Goal: Communication & Community: Connect with others

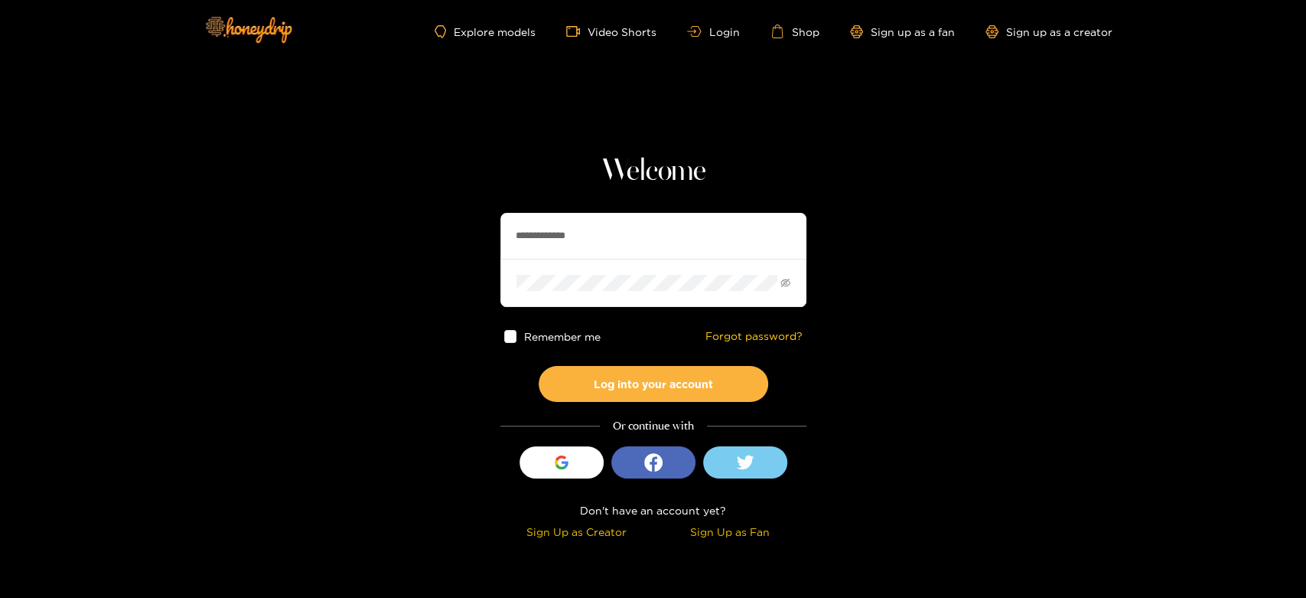
drag, startPoint x: 641, startPoint y: 243, endPoint x: 487, endPoint y: 235, distance: 153.3
click at [488, 235] on section "**********" at bounding box center [653, 272] width 1306 height 544
paste input "text"
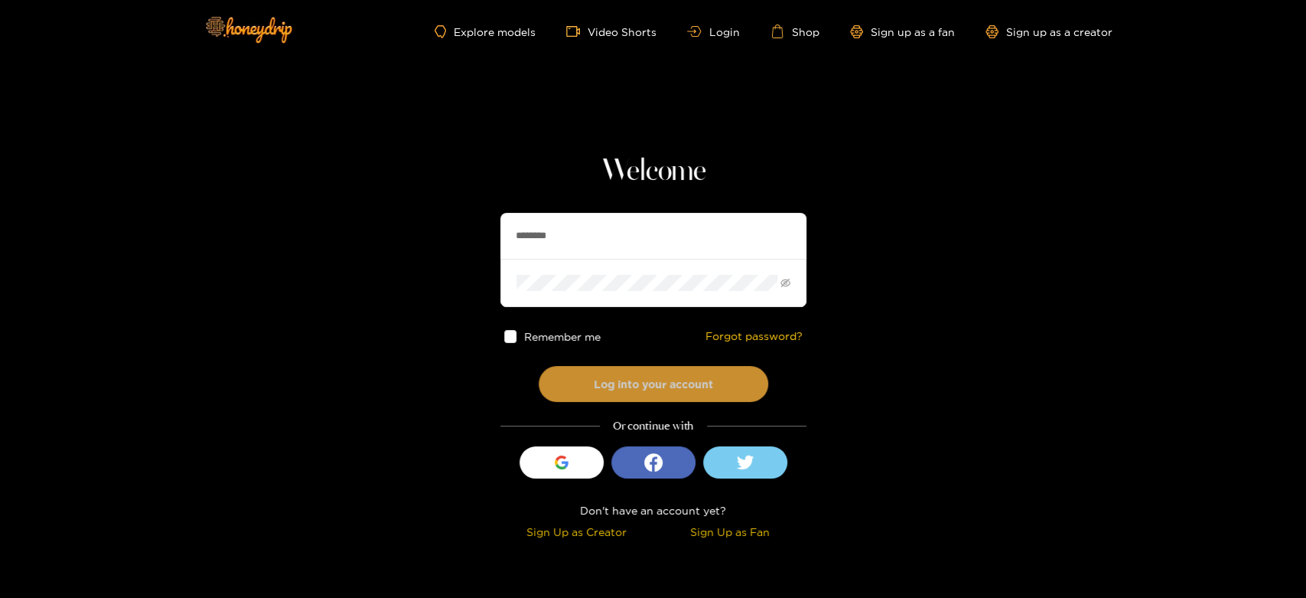
type input "********"
click at [639, 368] on button "Log into your account" at bounding box center [654, 384] width 230 height 36
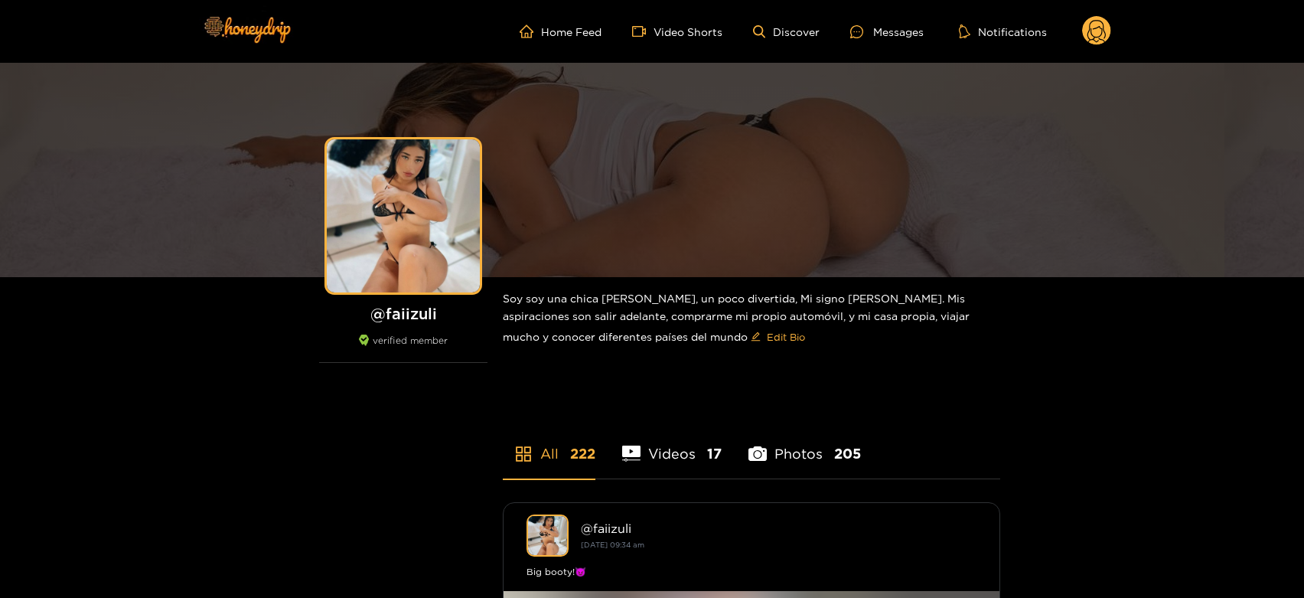
click at [893, 36] on div "Messages" at bounding box center [886, 32] width 73 height 18
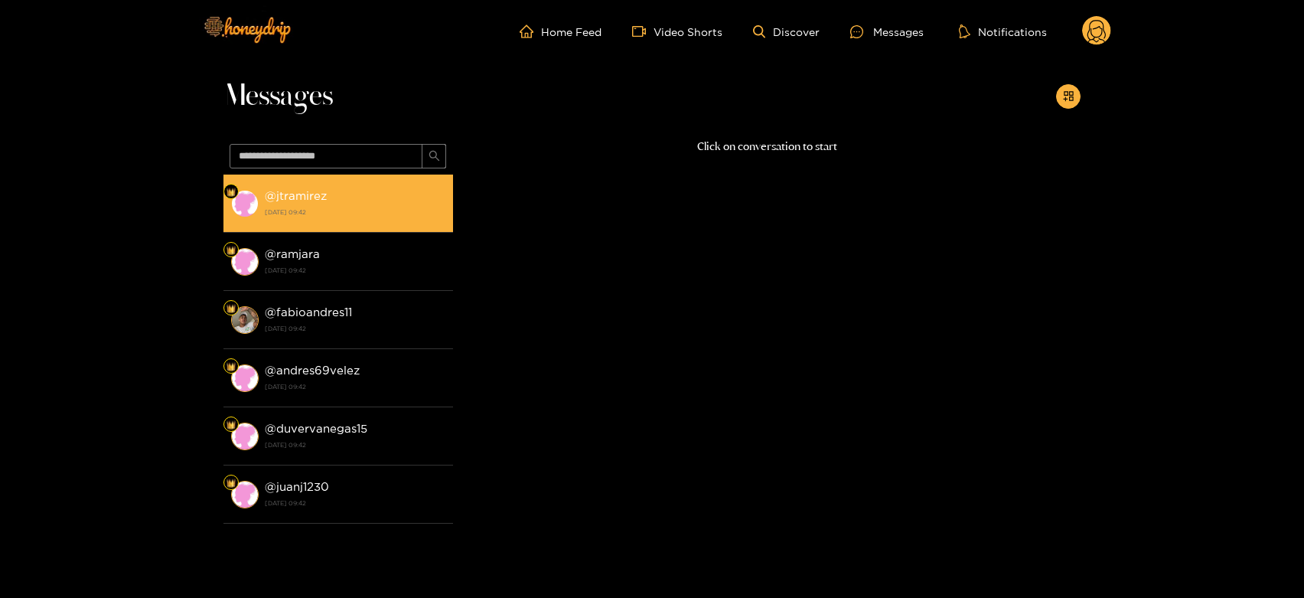
click at [364, 206] on strong "[DATE] 09:42" at bounding box center [355, 212] width 181 height 14
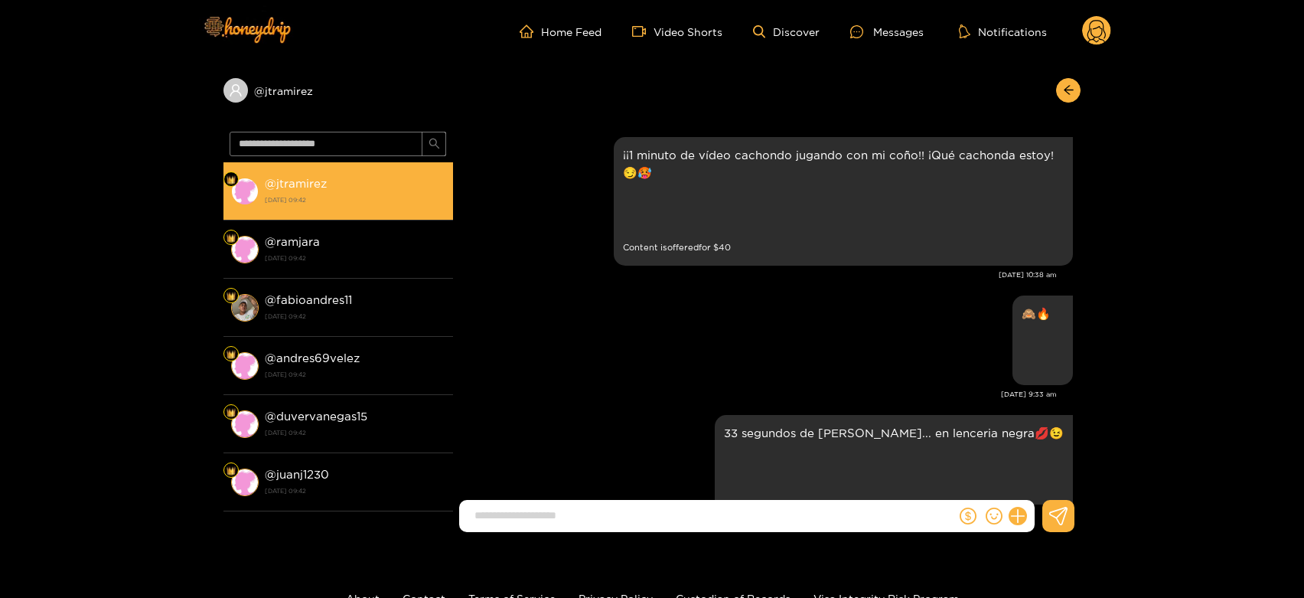
scroll to position [3164, 0]
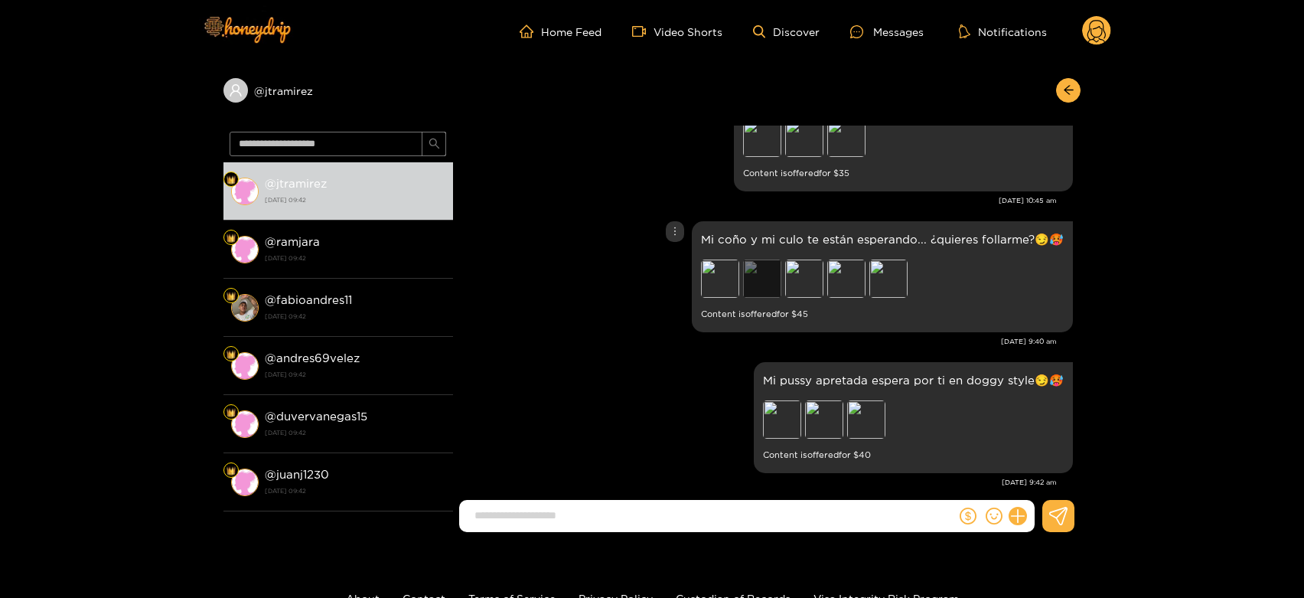
click at [763, 259] on div "Preview" at bounding box center [762, 278] width 38 height 38
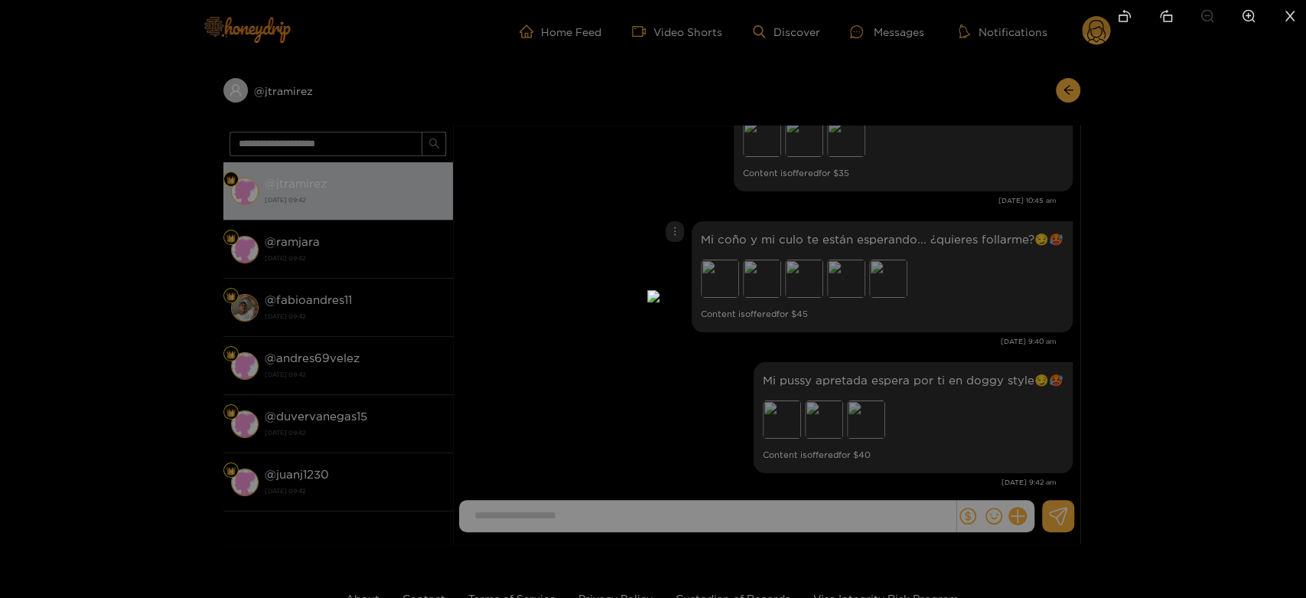
click at [901, 267] on div at bounding box center [653, 299] width 1306 height 598
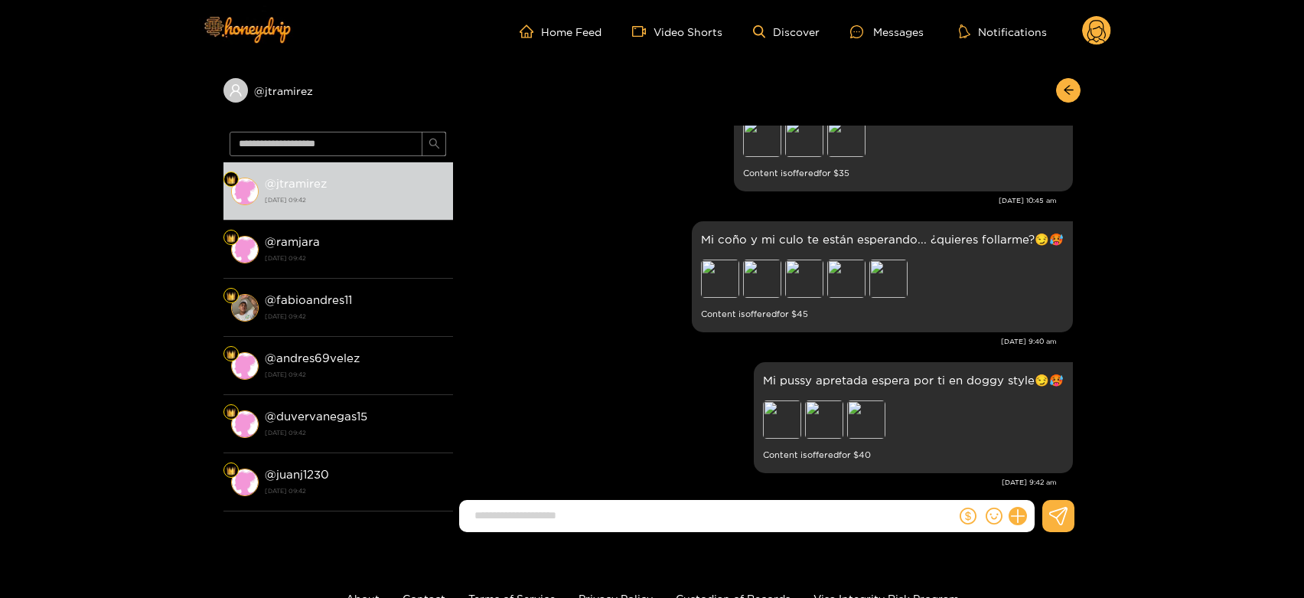
scroll to position [3079, 0]
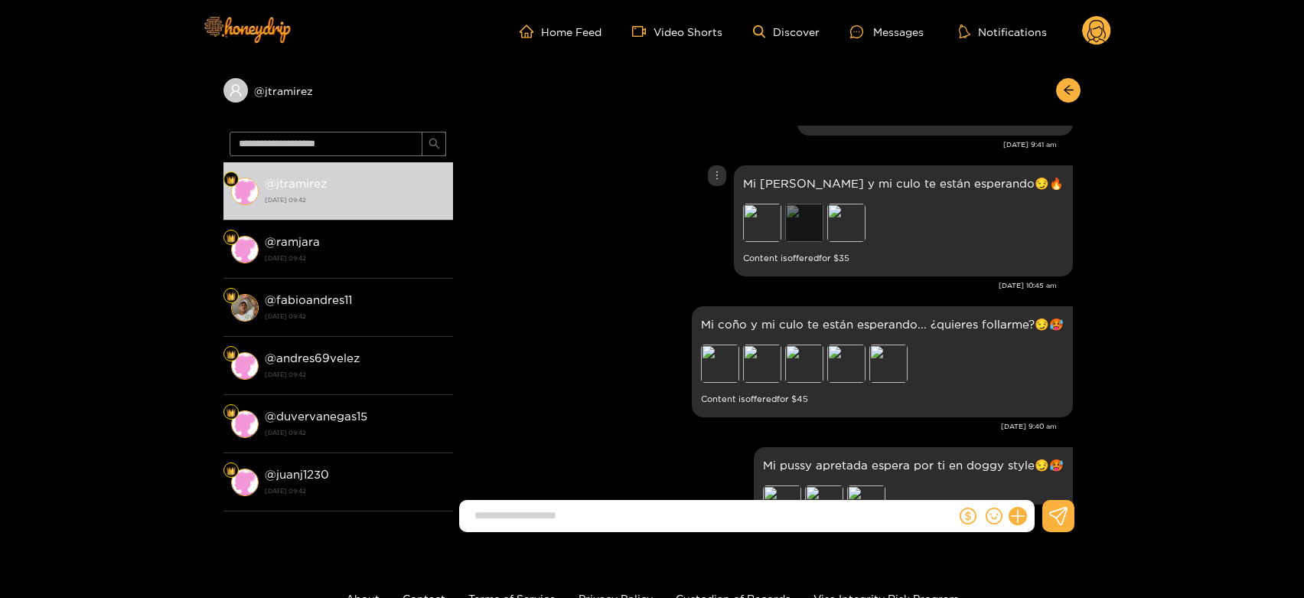
click at [823, 204] on div "Preview" at bounding box center [804, 223] width 38 height 38
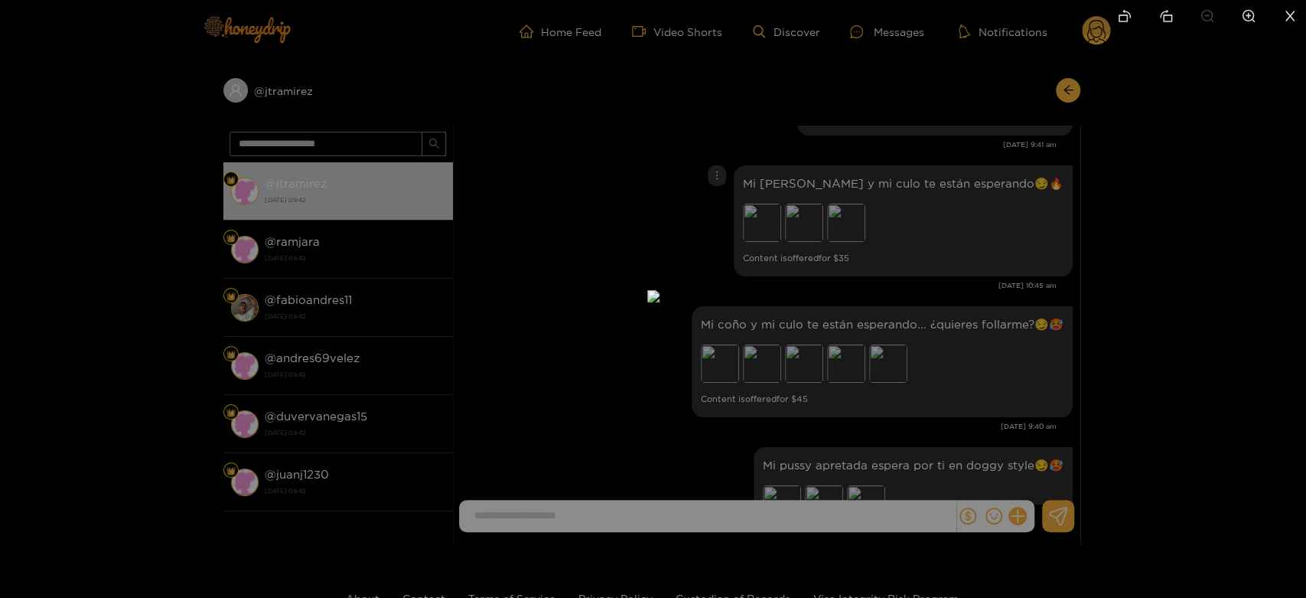
click at [1006, 279] on div at bounding box center [653, 299] width 1306 height 598
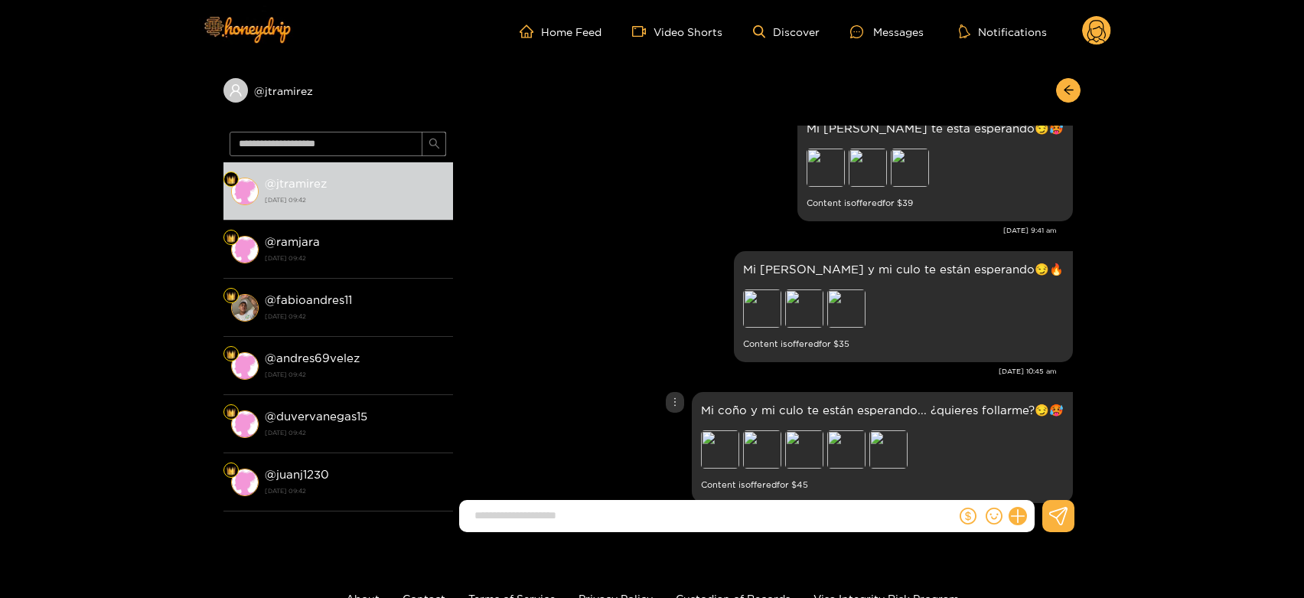
scroll to position [2909, 0]
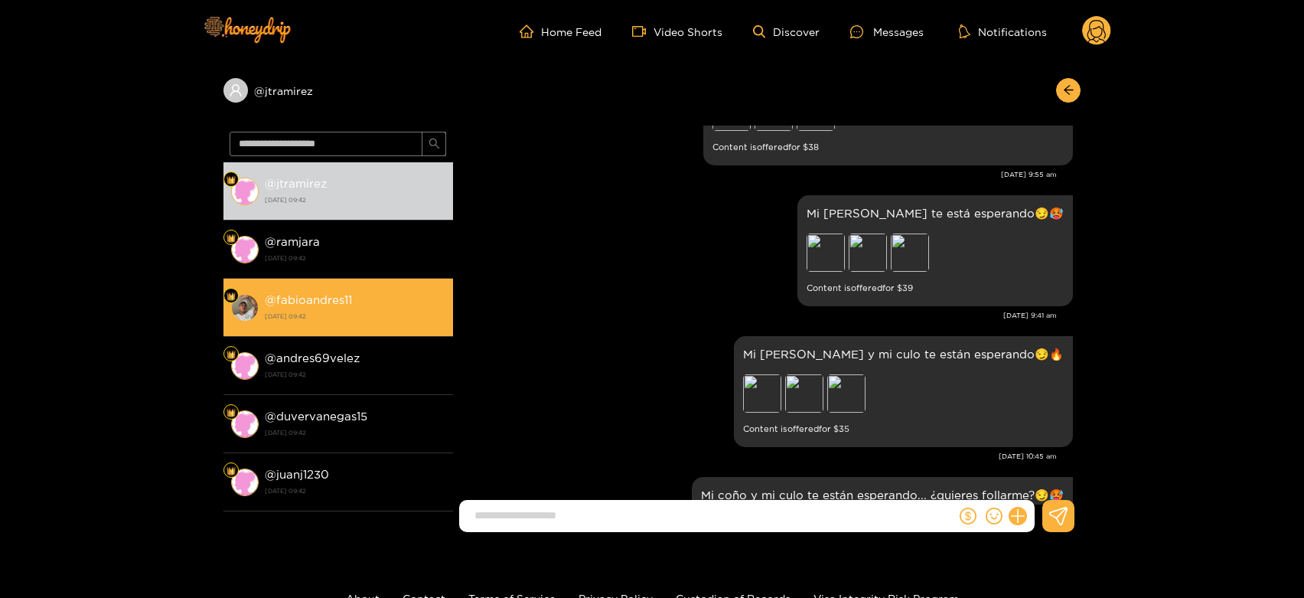
click at [365, 298] on div "@ fabioandres11 [DATE] 09:42" at bounding box center [355, 307] width 181 height 34
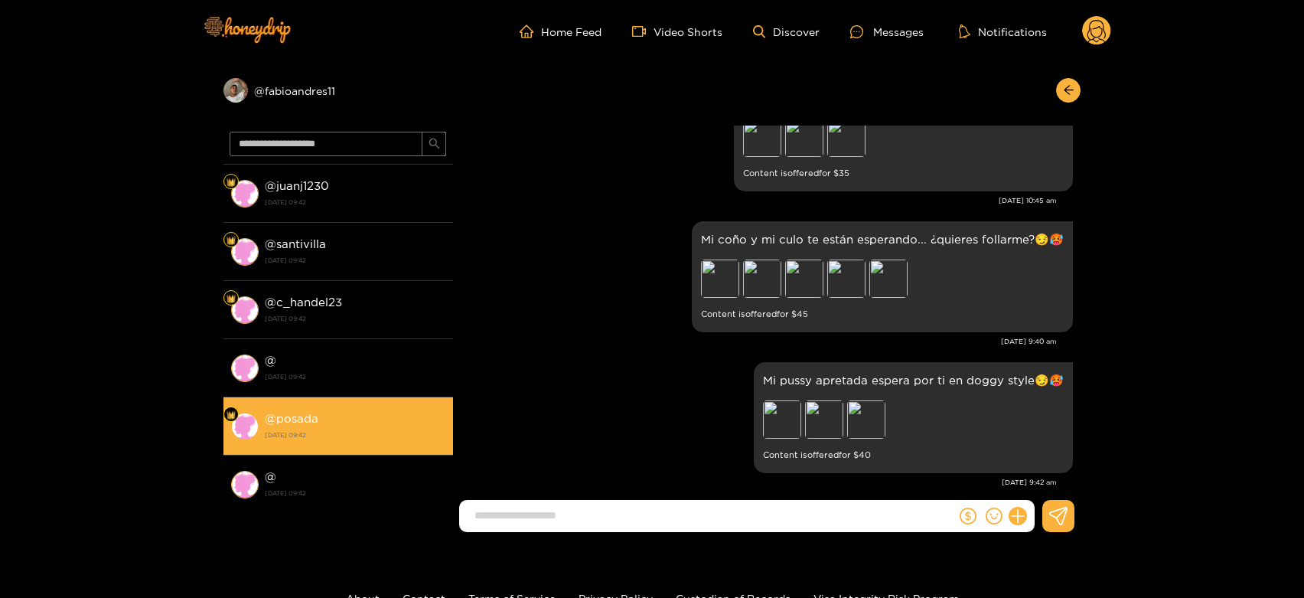
scroll to position [425, 0]
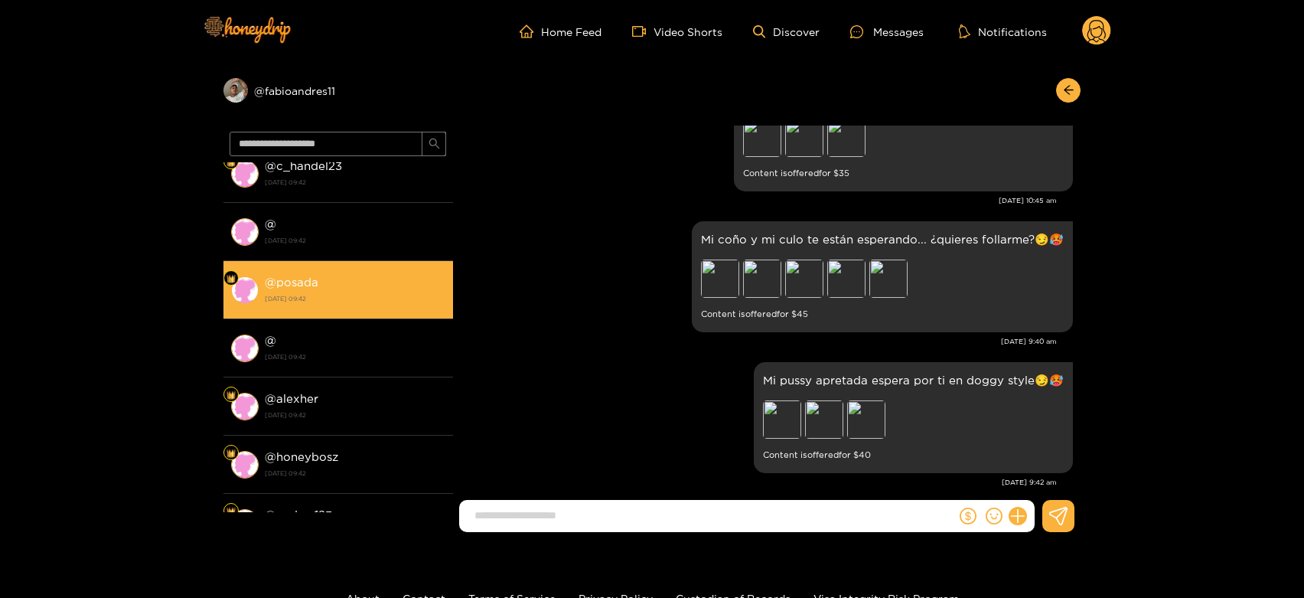
click at [398, 295] on strong "[DATE] 09:42" at bounding box center [355, 299] width 181 height 14
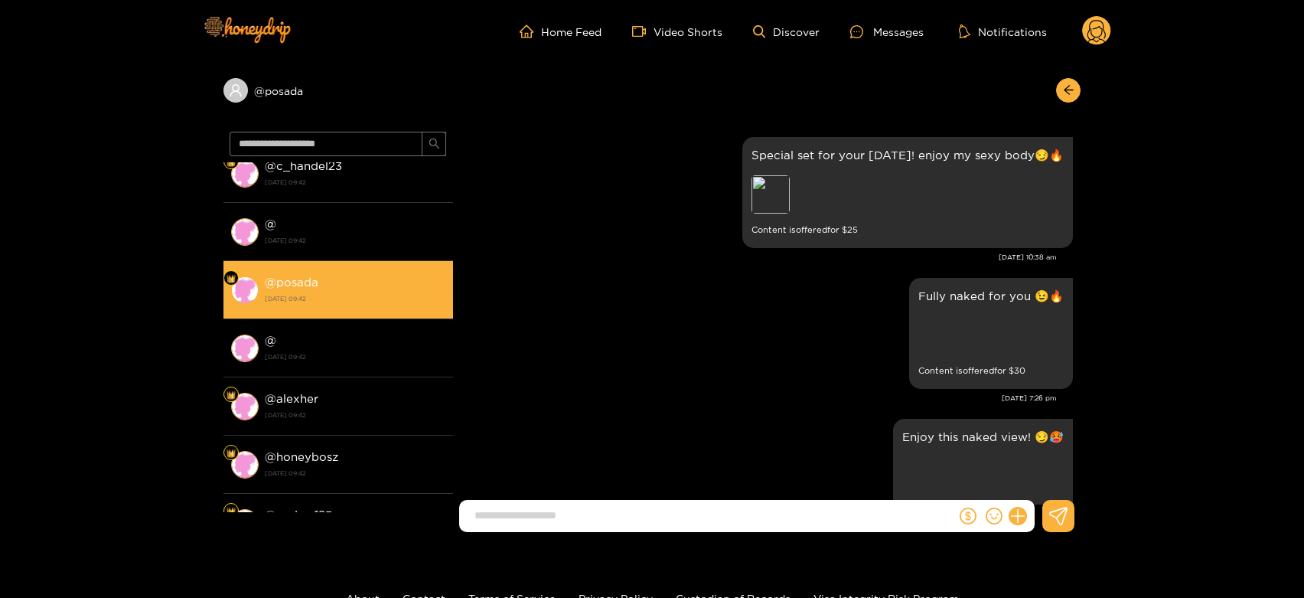
scroll to position [3225, 0]
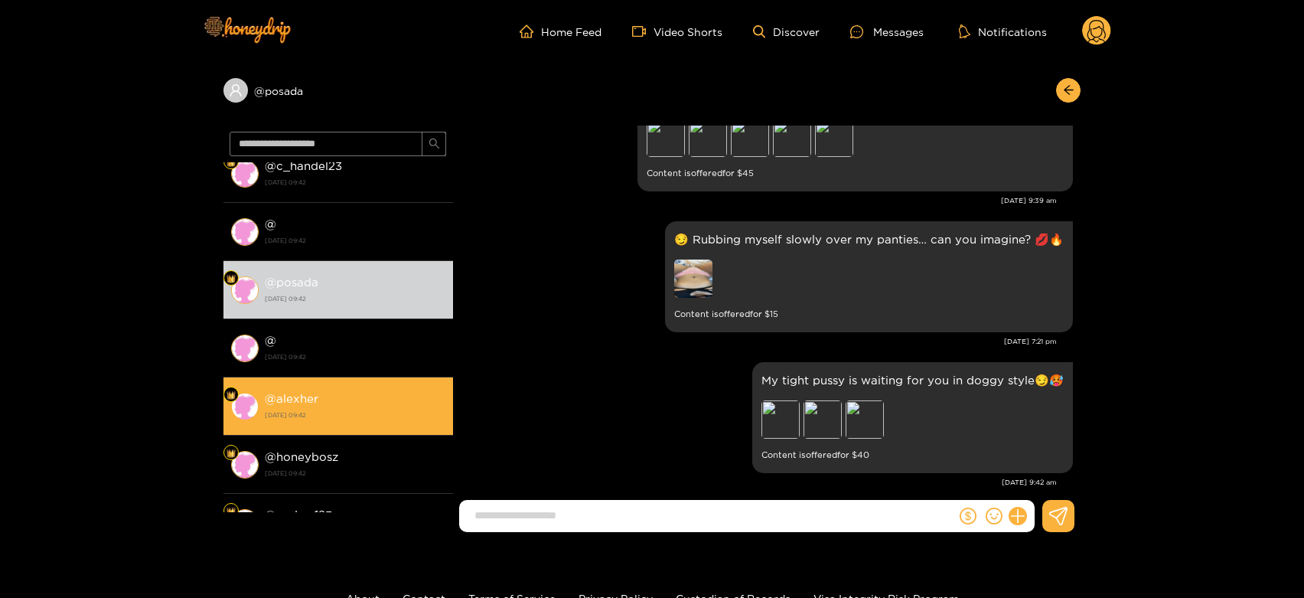
click at [397, 380] on li "@ alexher [DATE] 09:42" at bounding box center [338, 406] width 230 height 58
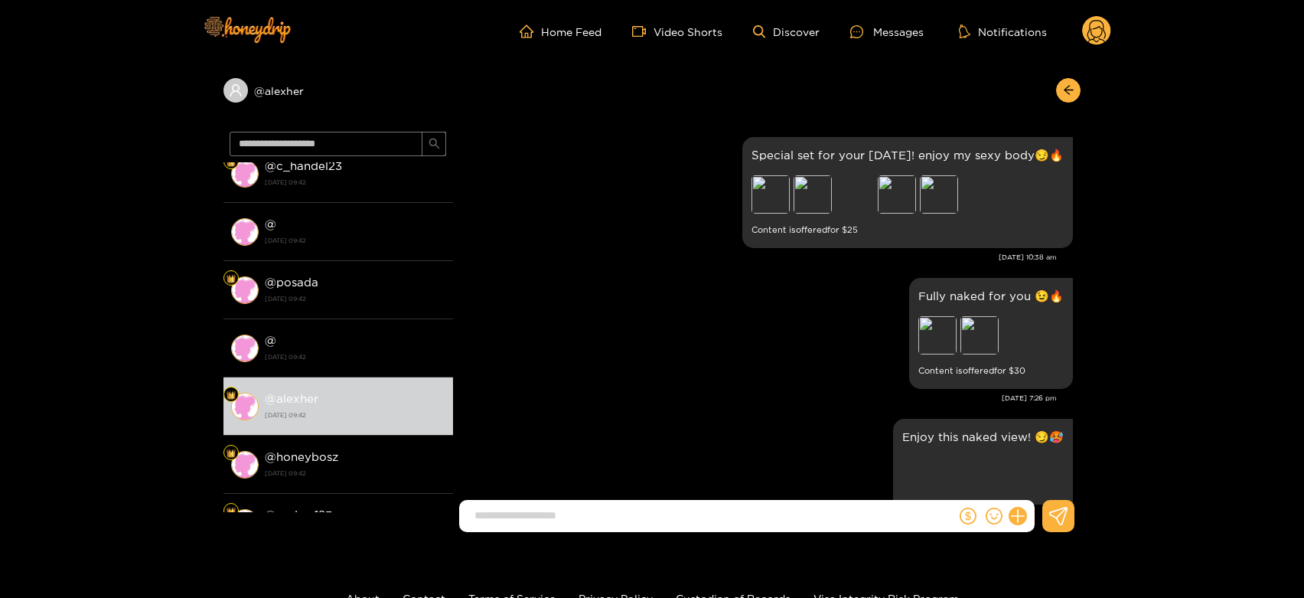
scroll to position [3225, 0]
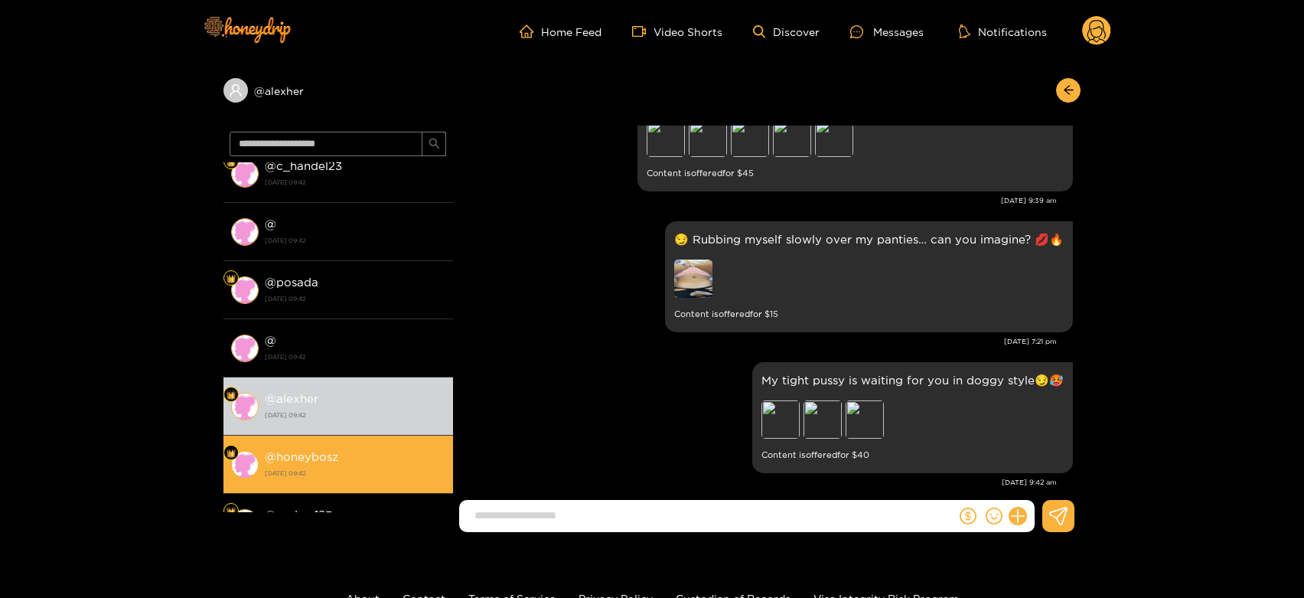
click at [351, 447] on div "@ honeybosz [DATE] 09:42" at bounding box center [355, 464] width 181 height 34
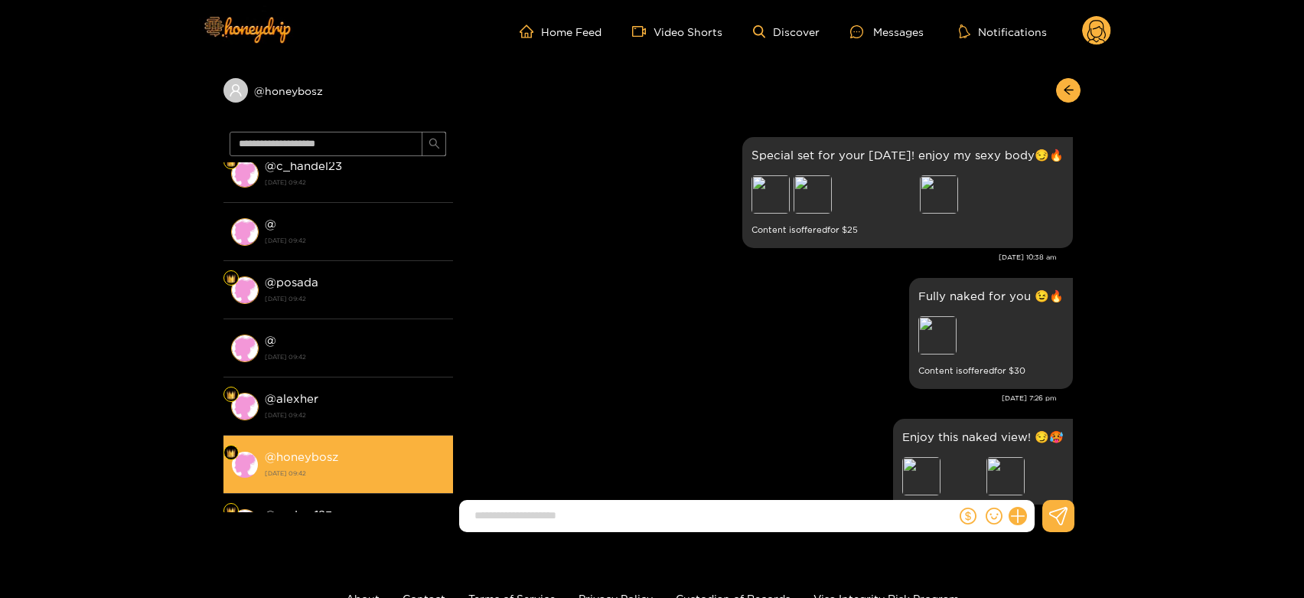
scroll to position [3225, 0]
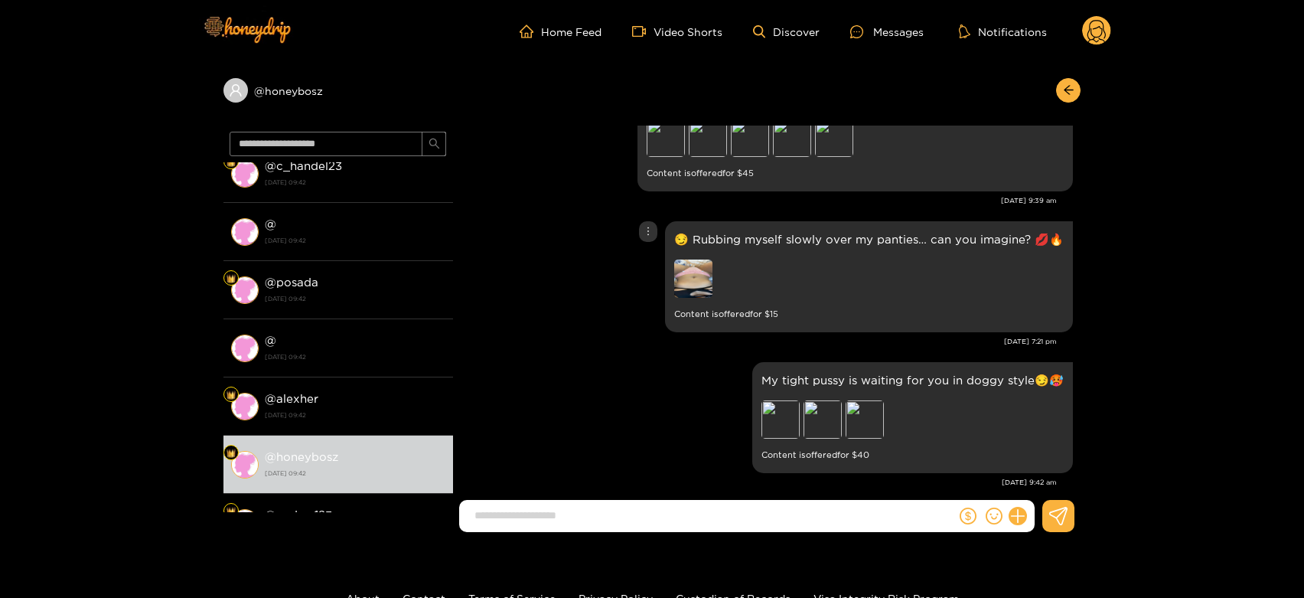
click at [689, 259] on img at bounding box center [693, 278] width 38 height 38
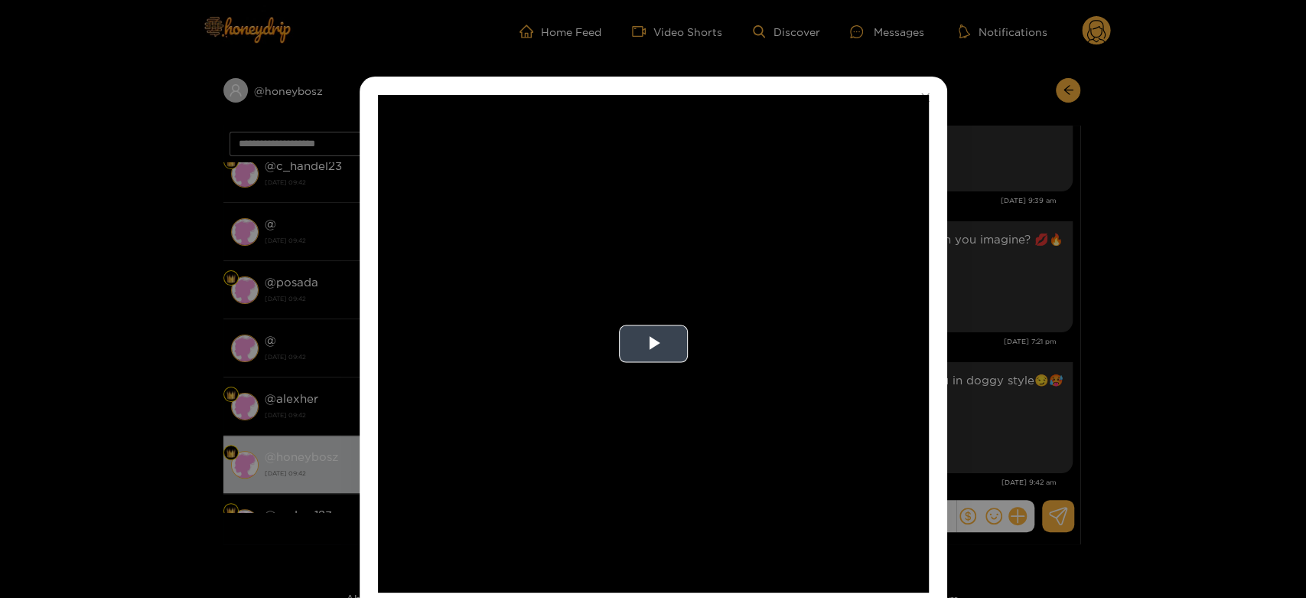
click at [652, 282] on video "Video Player" at bounding box center [653, 343] width 551 height 497
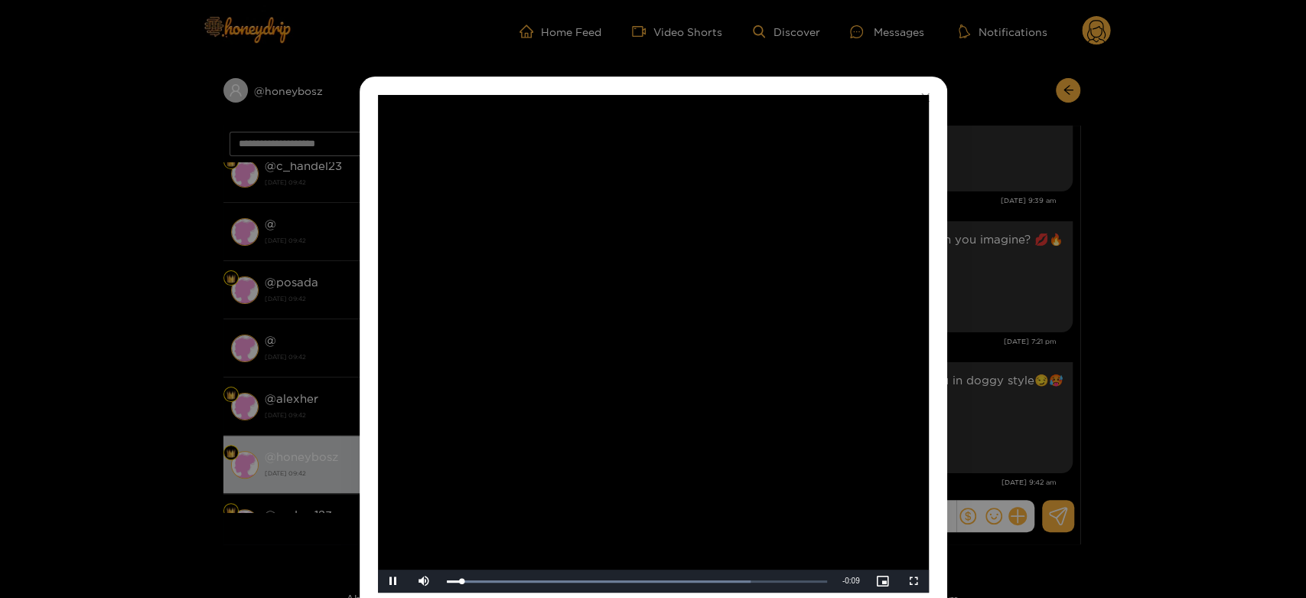
click at [652, 282] on video "Video Player" at bounding box center [653, 343] width 551 height 497
click at [995, 334] on div "**********" at bounding box center [653, 299] width 1306 height 598
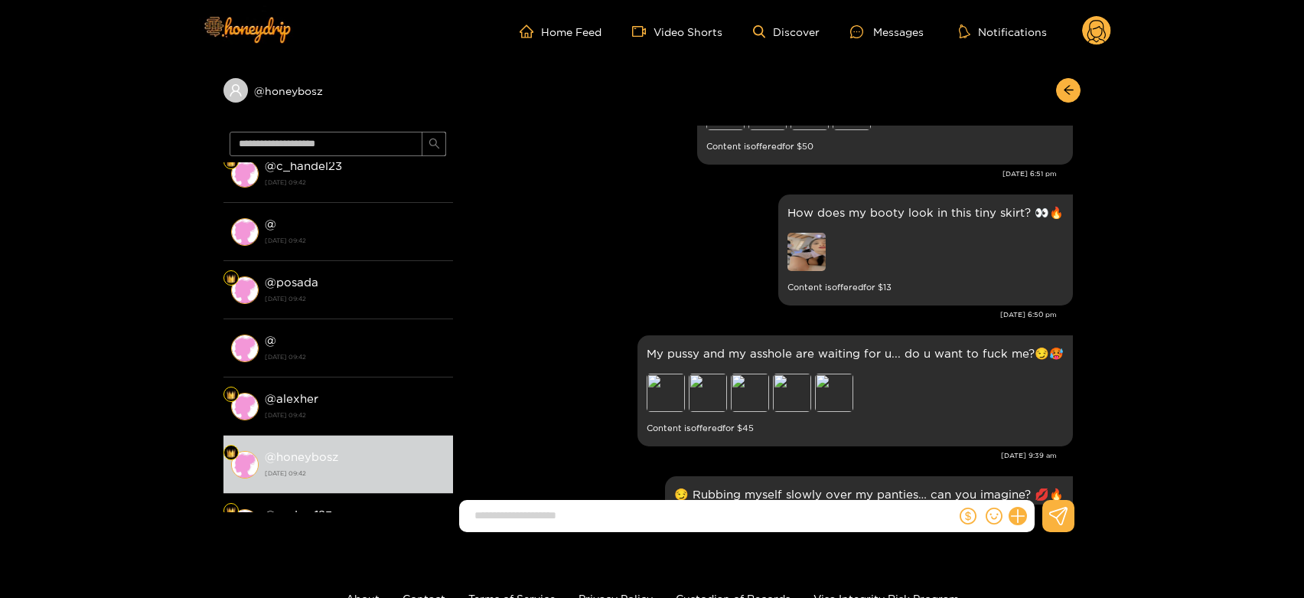
scroll to position [2969, 0]
click at [804, 234] on img at bounding box center [806, 252] width 38 height 38
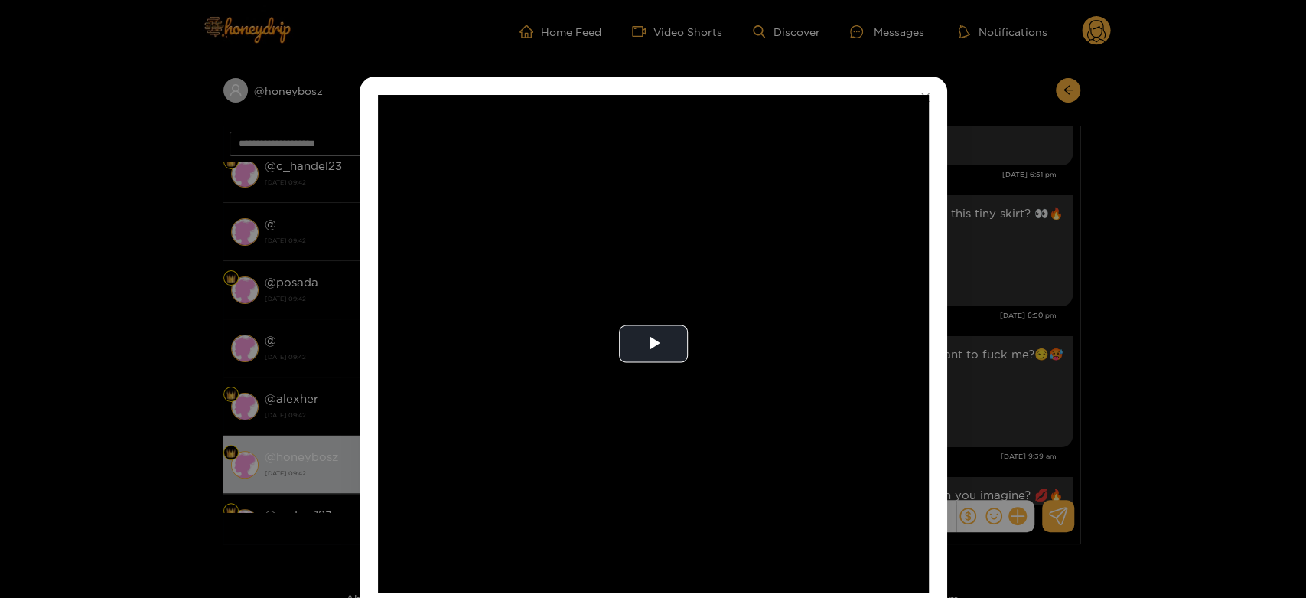
click at [804, 234] on video "Video Player" at bounding box center [653, 343] width 551 height 497
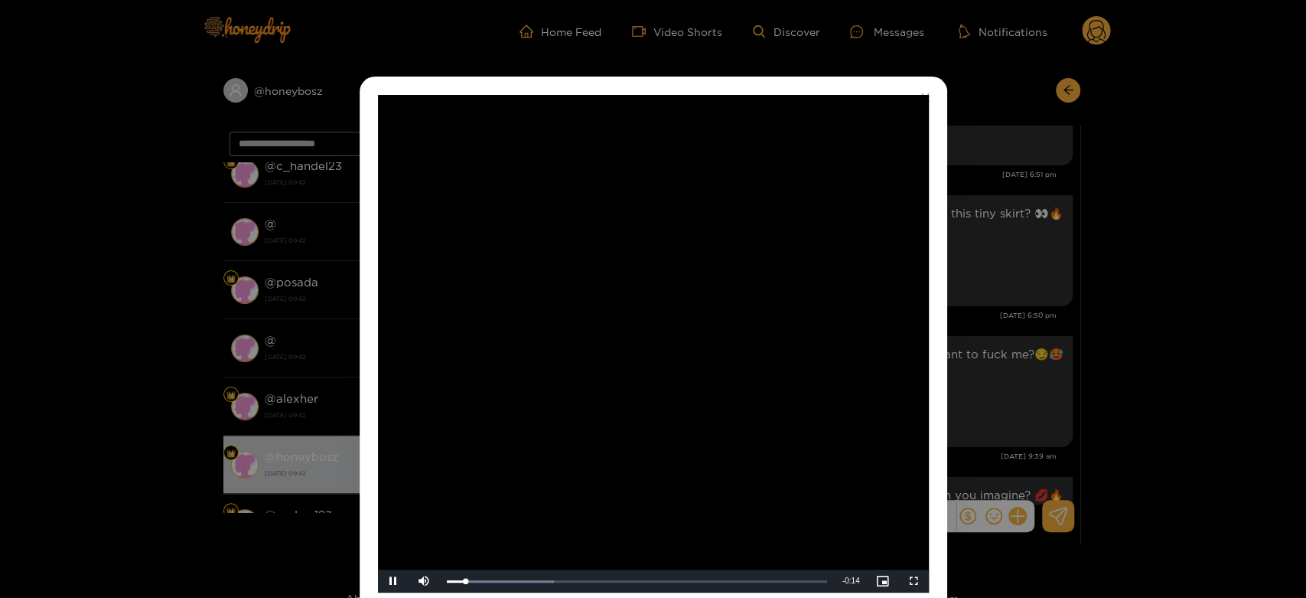
click at [804, 234] on video "Video Player" at bounding box center [653, 343] width 551 height 497
click at [1106, 347] on div "**********" at bounding box center [653, 299] width 1306 height 598
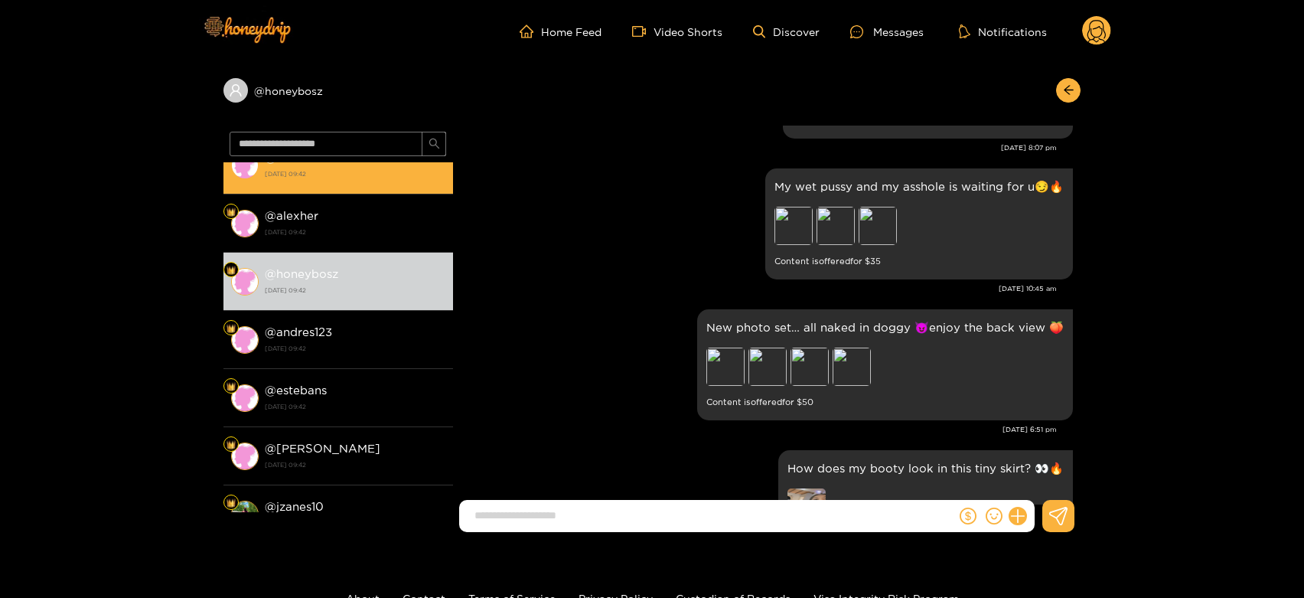
scroll to position [608, 0]
click at [395, 324] on div "@ andres123 [DATE] 09:42" at bounding box center [355, 338] width 181 height 34
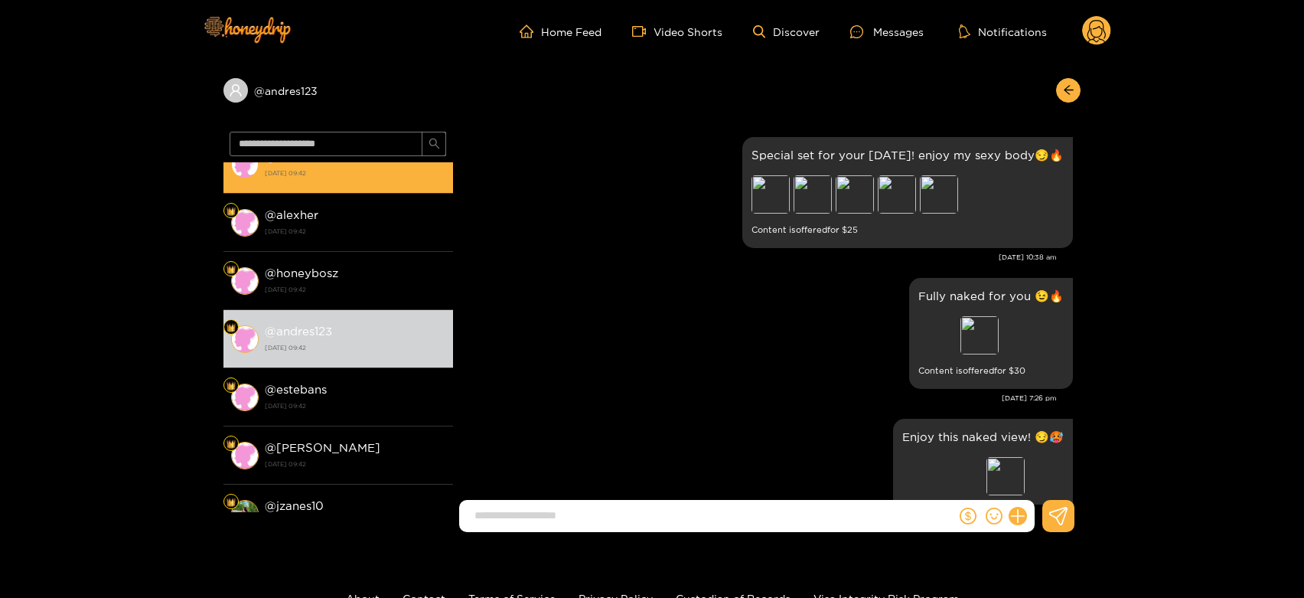
scroll to position [3225, 0]
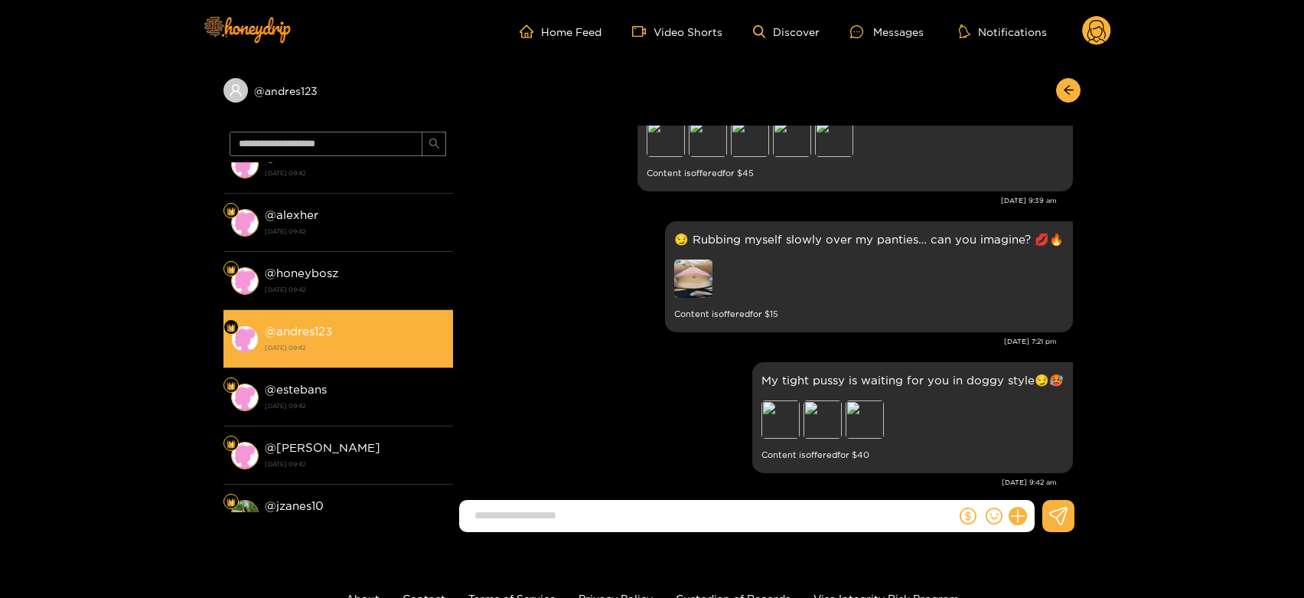
click at [414, 364] on li "@ andres123 [DATE] 09:42" at bounding box center [338, 339] width 230 height 58
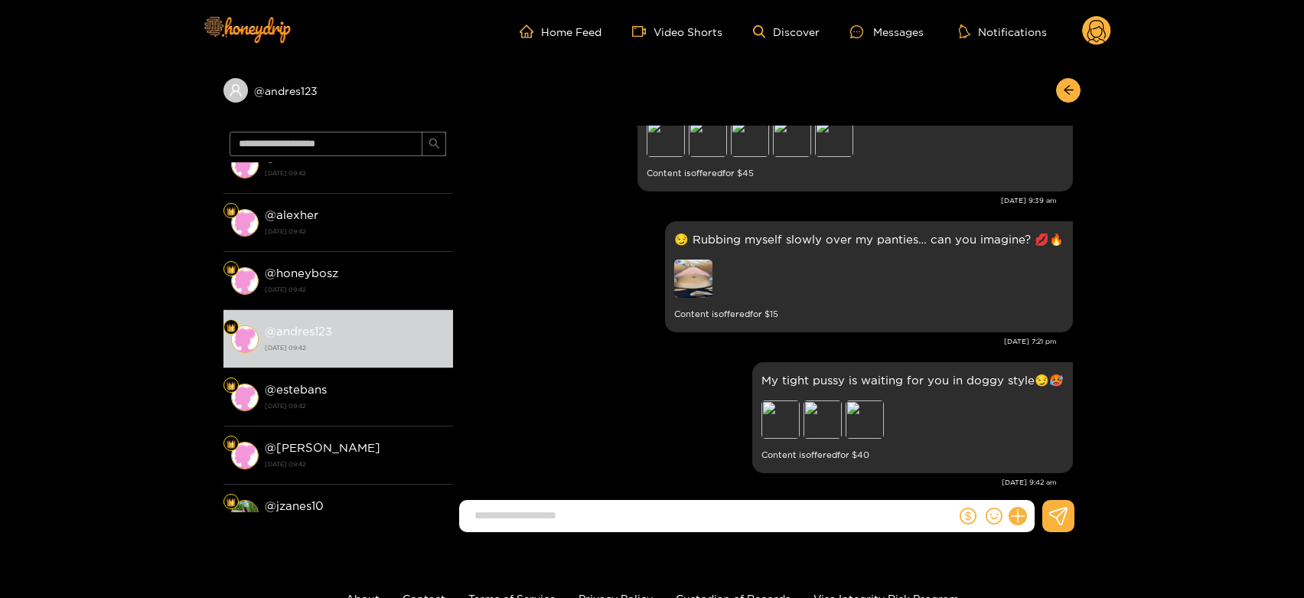
click at [1092, 21] on circle at bounding box center [1096, 30] width 29 height 29
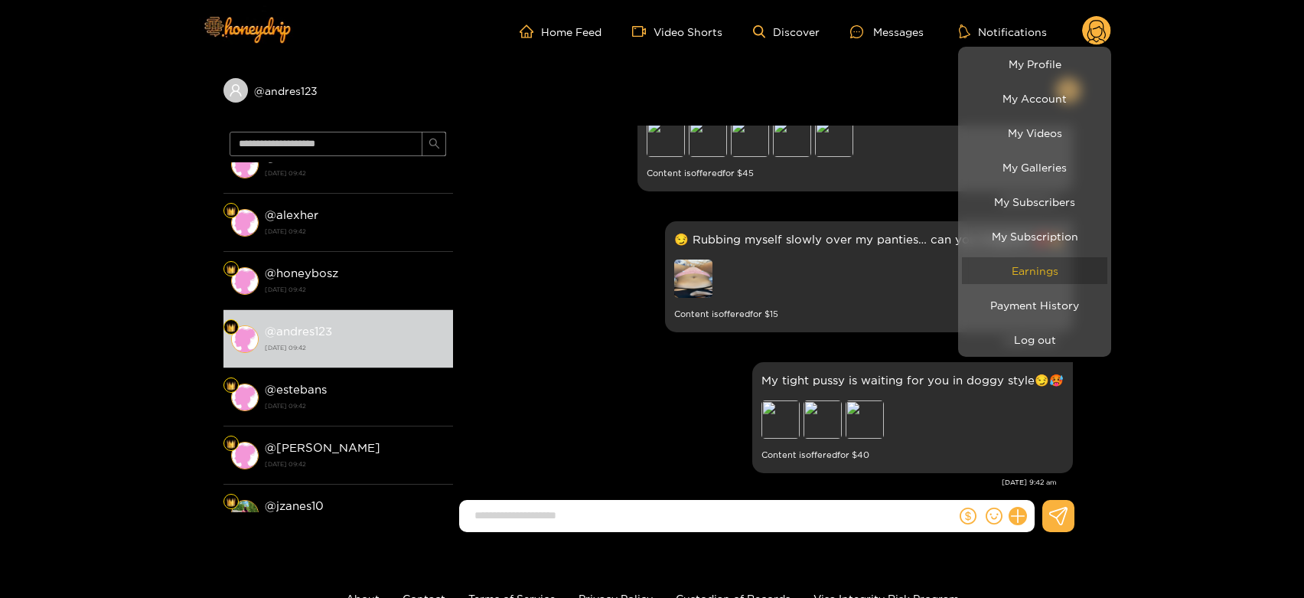
click at [1027, 275] on link "Earnings" at bounding box center [1034, 270] width 145 height 27
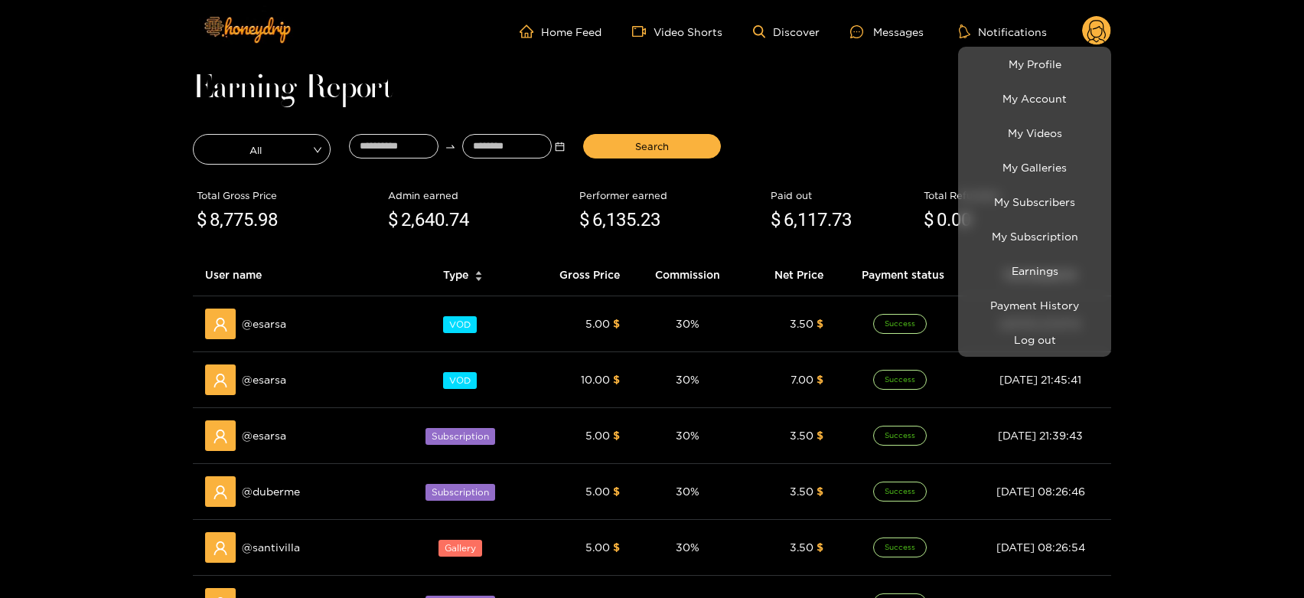
click at [281, 324] on div at bounding box center [652, 299] width 1304 height 598
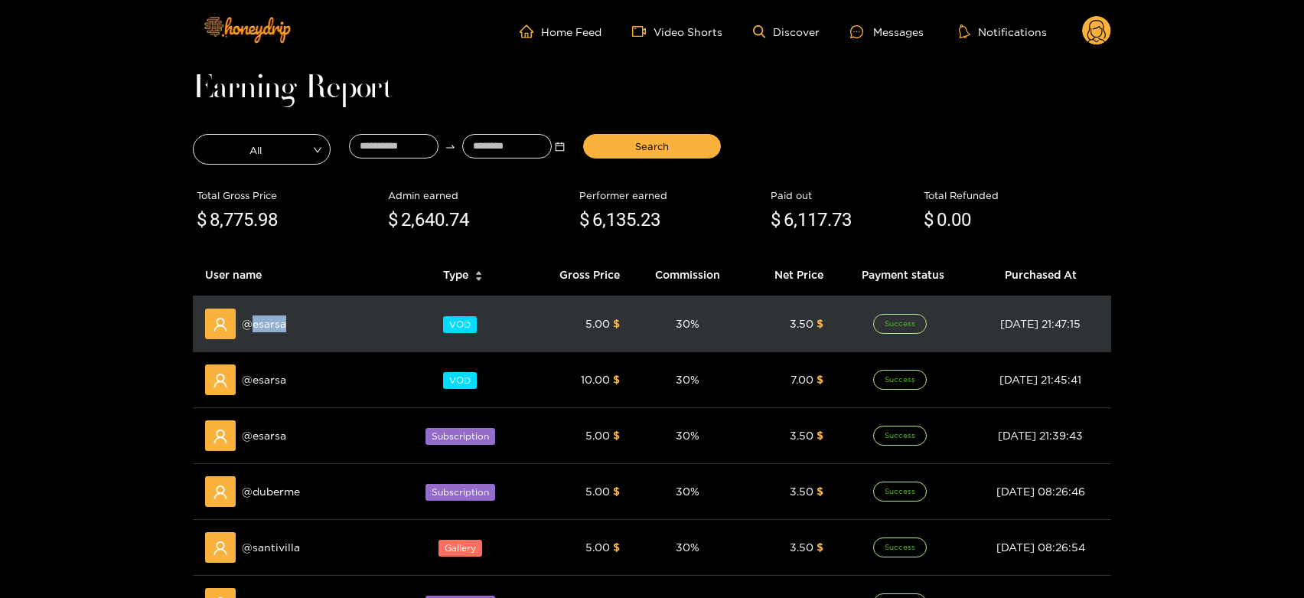
click at [281, 324] on span "@ esarsa" at bounding box center [264, 323] width 44 height 17
copy span "esarsa"
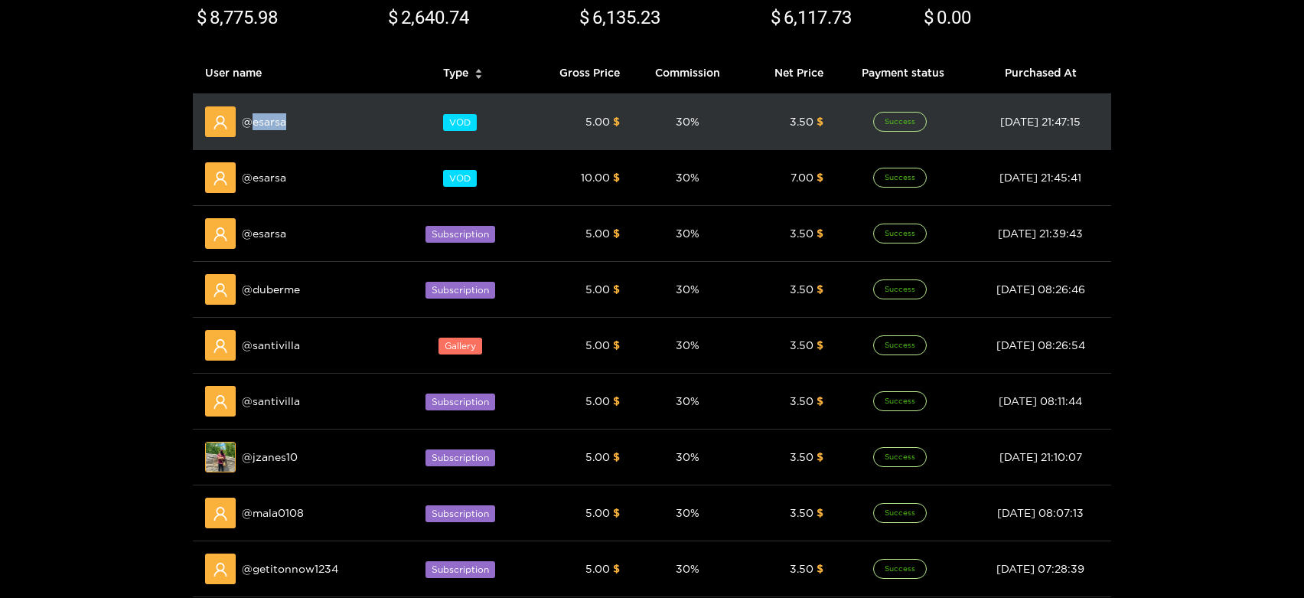
scroll to position [210, 0]
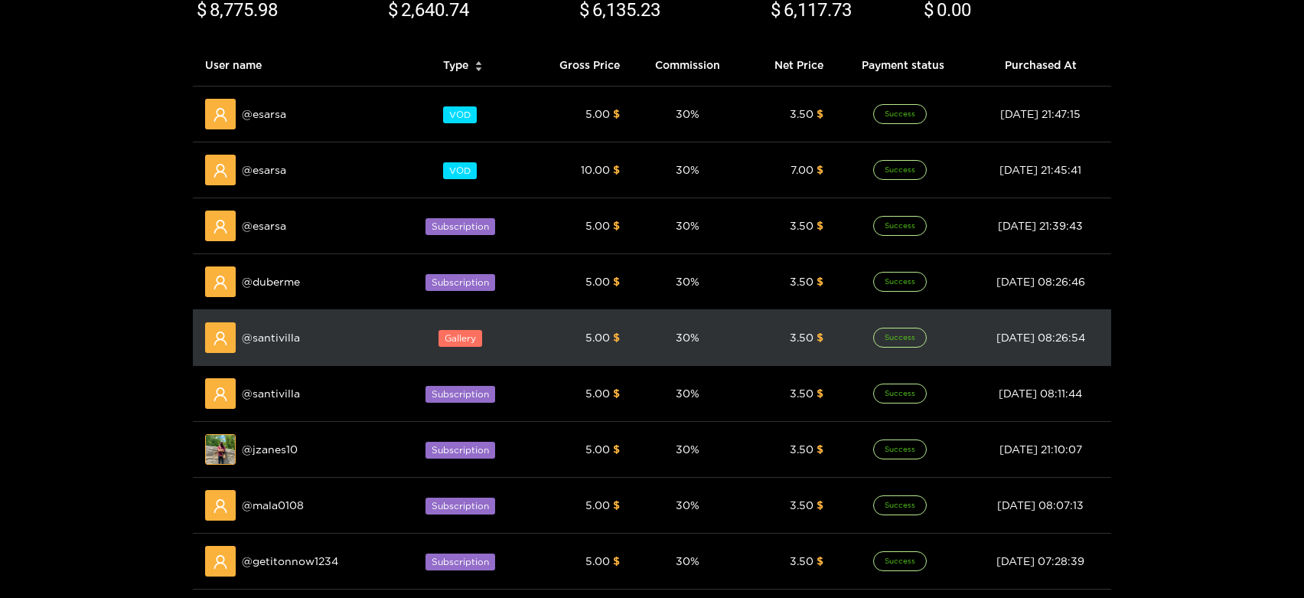
click at [270, 344] on span "@ santivilla" at bounding box center [271, 337] width 58 height 17
copy span "santivilla"
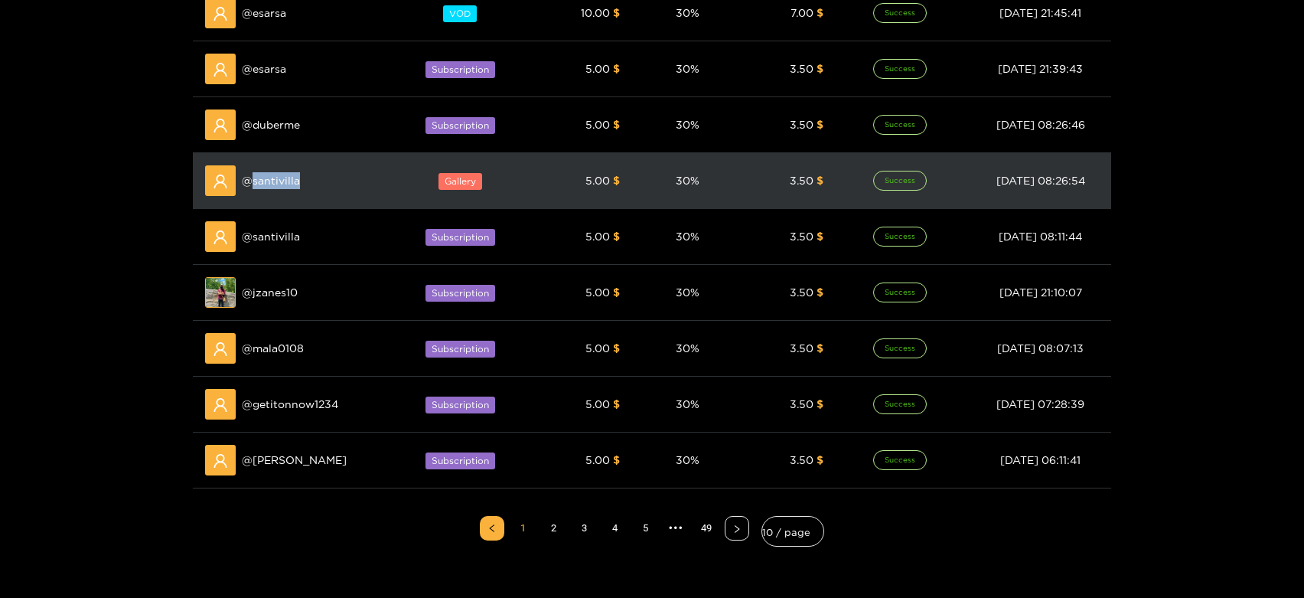
scroll to position [0, 0]
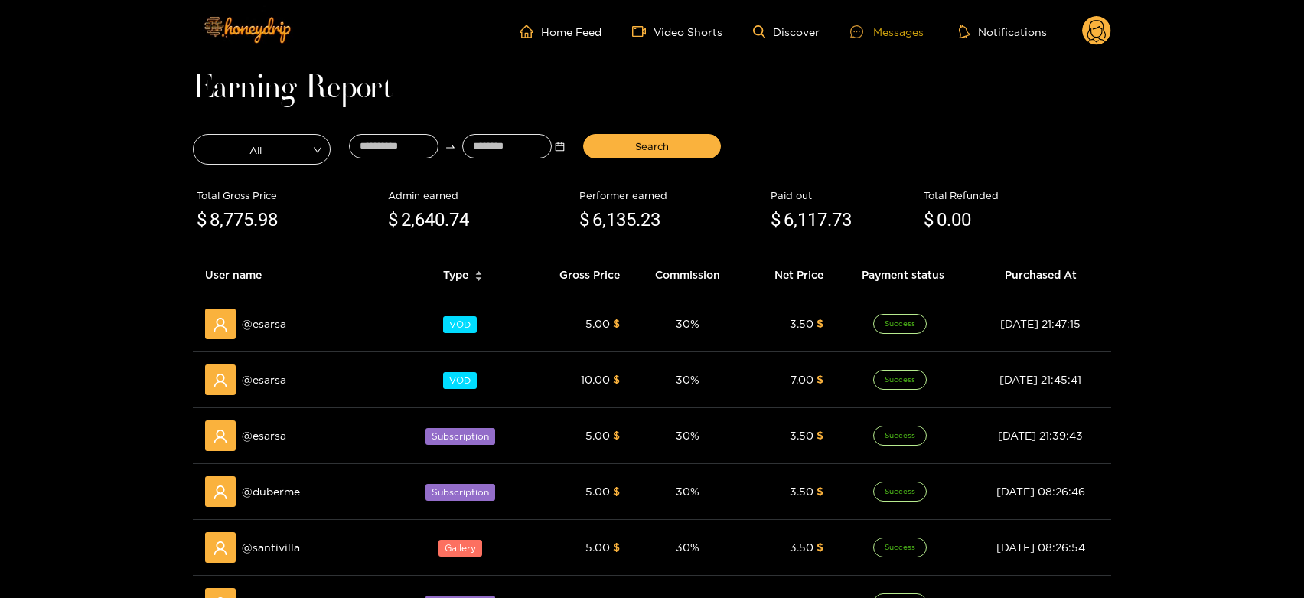
click at [869, 25] on div at bounding box center [861, 31] width 23 height 13
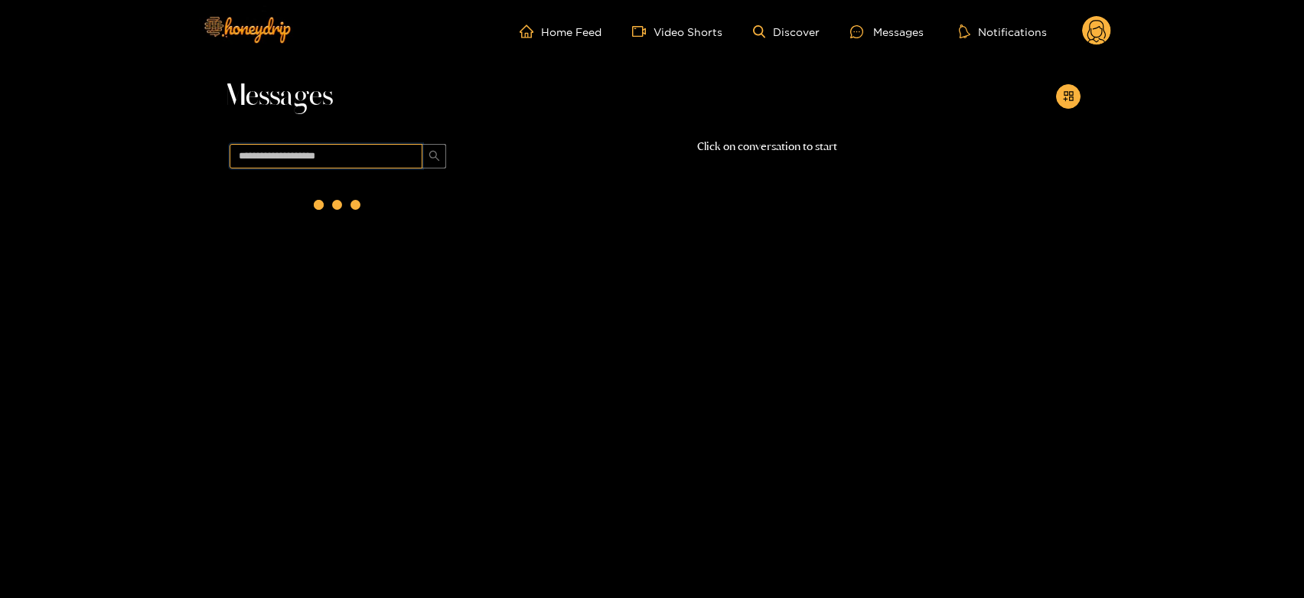
click at [359, 155] on input "text" at bounding box center [326, 156] width 193 height 24
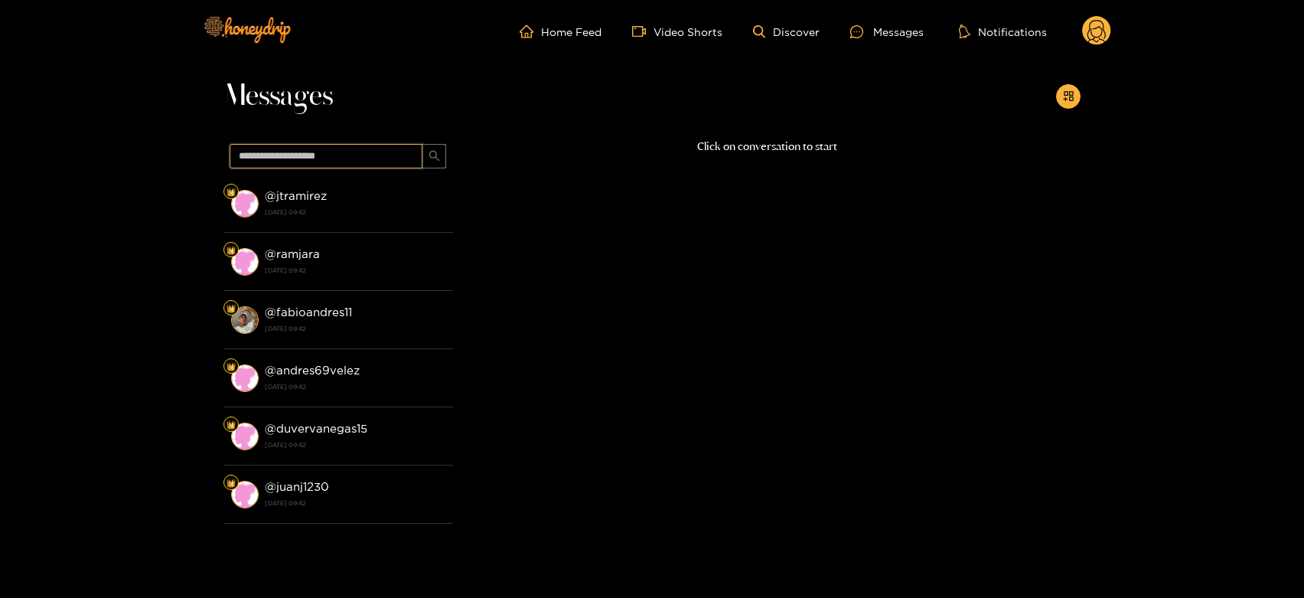
paste input "**********"
type input "**********"
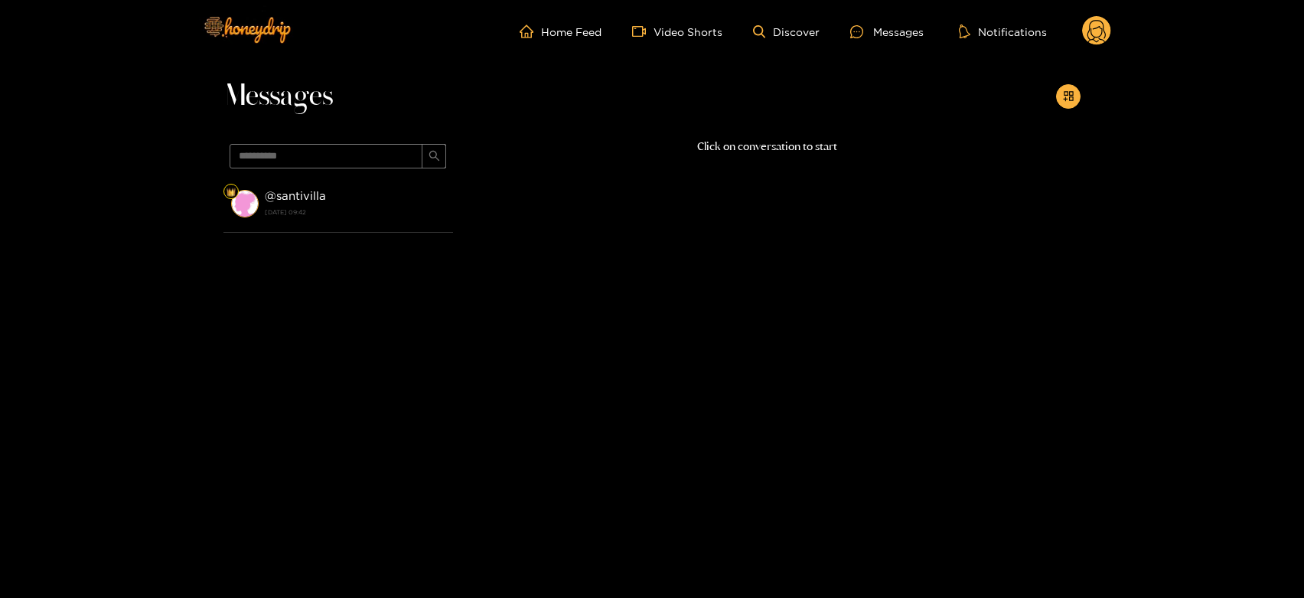
click at [348, 187] on div "@ santivilla [DATE] 09:42" at bounding box center [355, 203] width 181 height 34
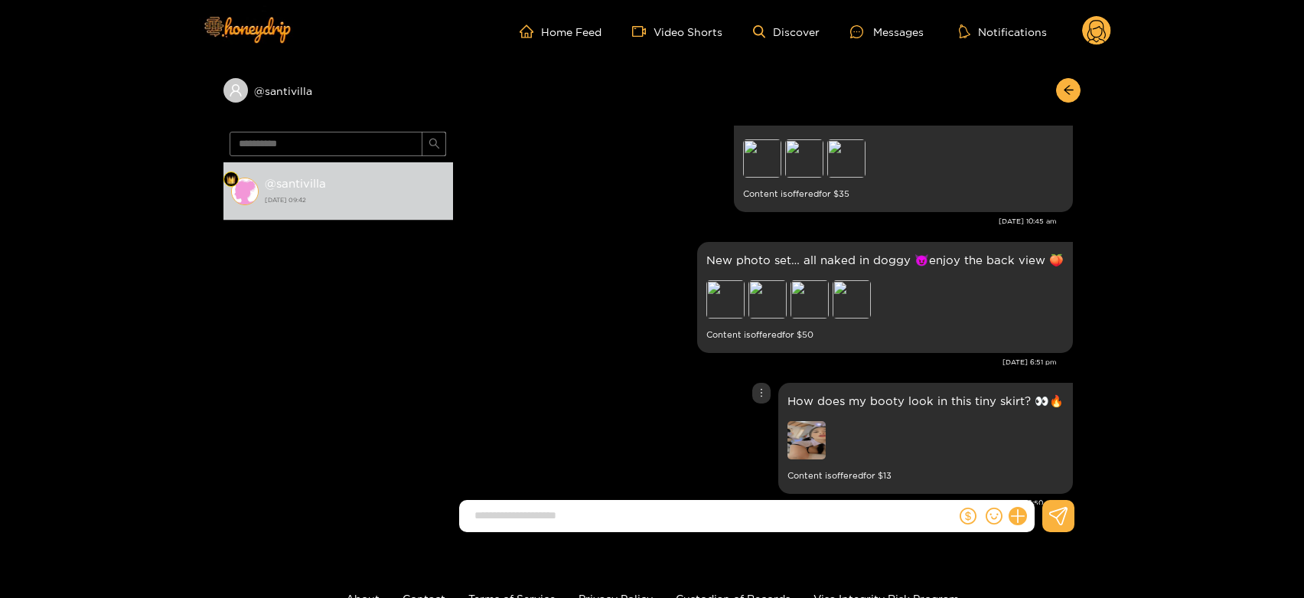
scroll to position [2697, 0]
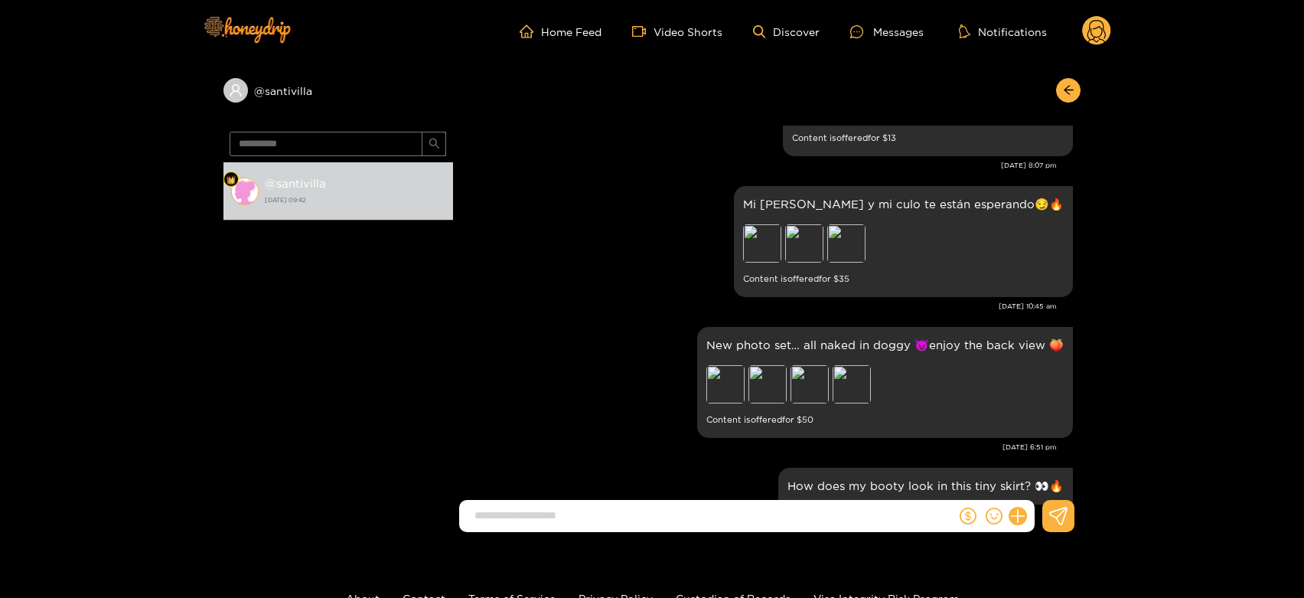
click at [1101, 21] on circle at bounding box center [1096, 30] width 29 height 29
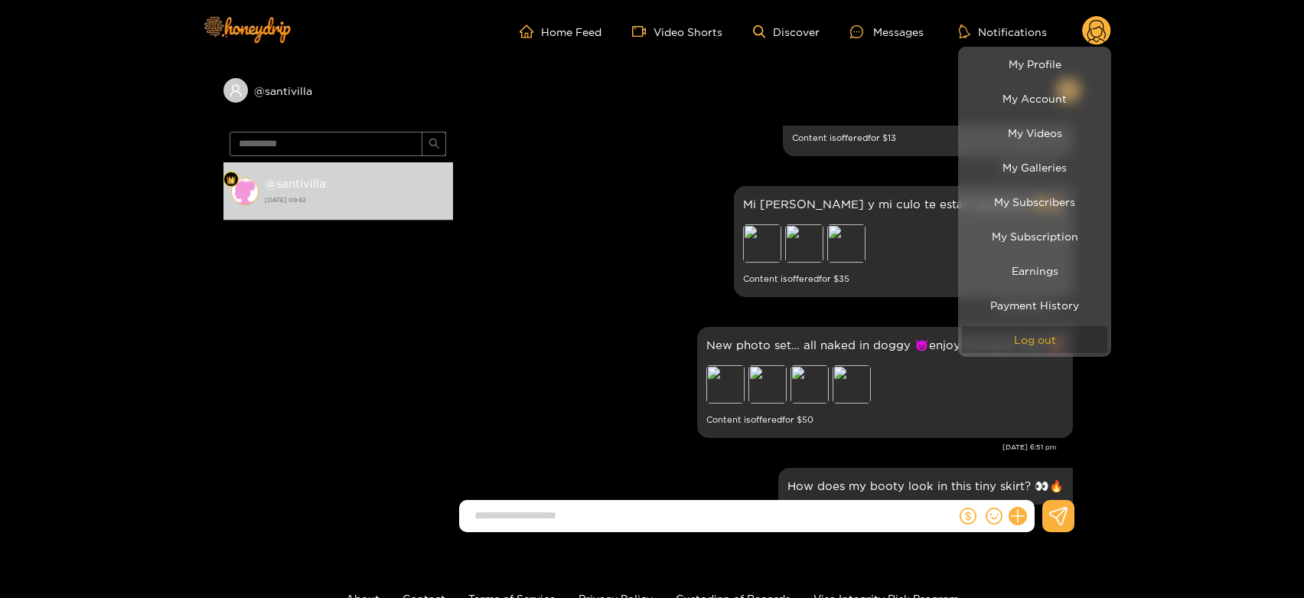
click at [1009, 344] on button "Log out" at bounding box center [1034, 339] width 145 height 27
